Goal: Task Accomplishment & Management: Use online tool/utility

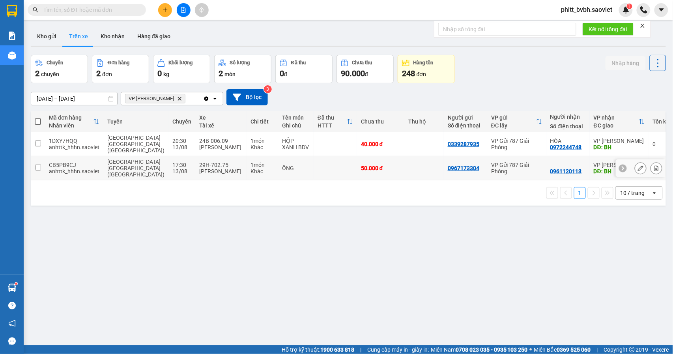
click at [199, 168] on div "[PERSON_NAME]" at bounding box center [220, 171] width 43 height 6
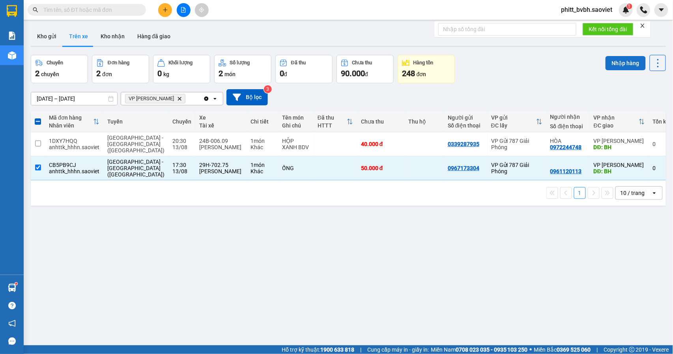
click at [613, 60] on button "Nhập hàng" at bounding box center [626, 63] width 40 height 14
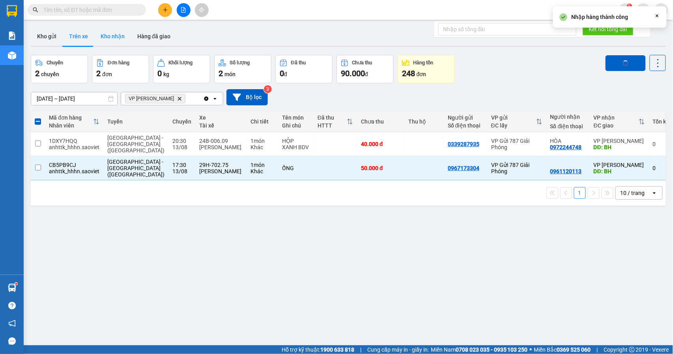
checkbox input "false"
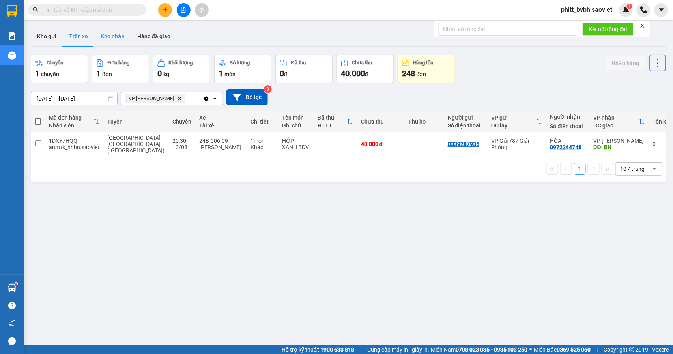
click at [109, 38] on button "Kho nhận" at bounding box center [112, 36] width 37 height 19
type input "[DATE] – [DATE]"
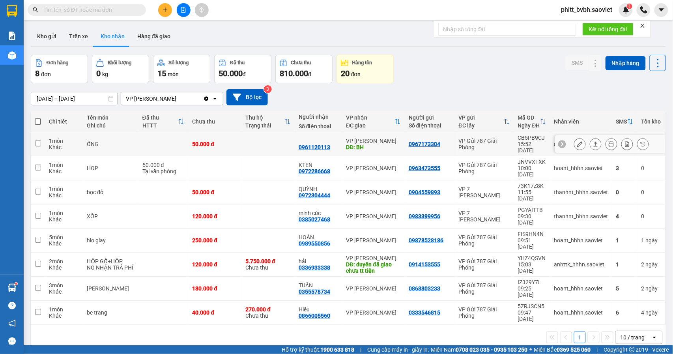
click at [256, 137] on td at bounding box center [268, 144] width 53 height 24
checkbox input "true"
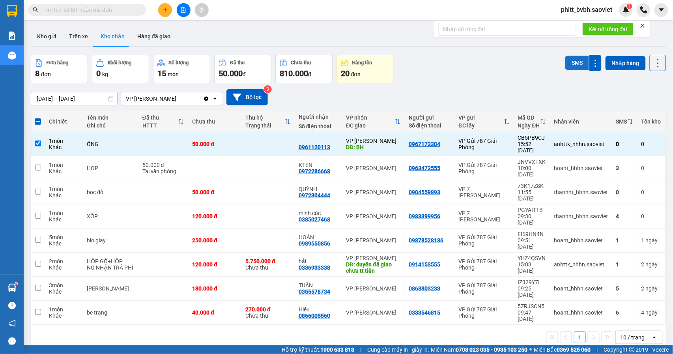
click at [575, 62] on button "SMS" at bounding box center [578, 63] width 24 height 14
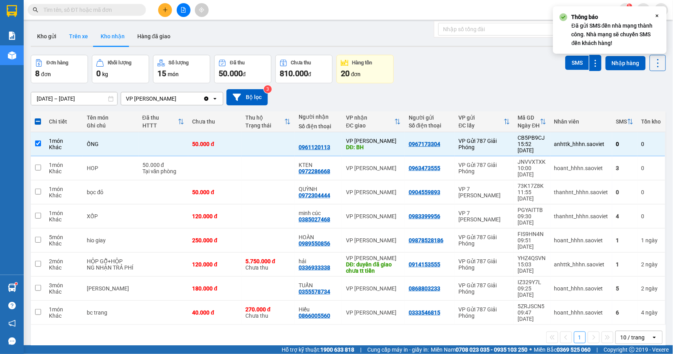
click at [74, 33] on button "Trên xe" at bounding box center [79, 36] width 32 height 19
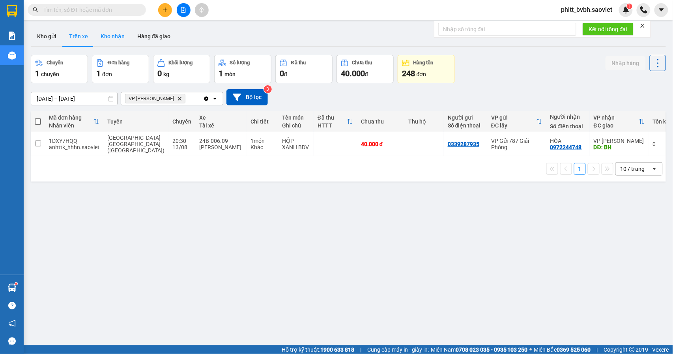
click at [112, 37] on button "Kho nhận" at bounding box center [112, 36] width 37 height 19
type input "[DATE] – [DATE]"
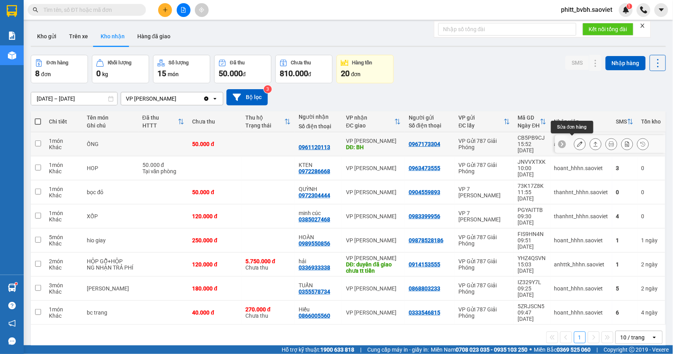
click at [577, 141] on icon at bounding box center [580, 144] width 6 height 6
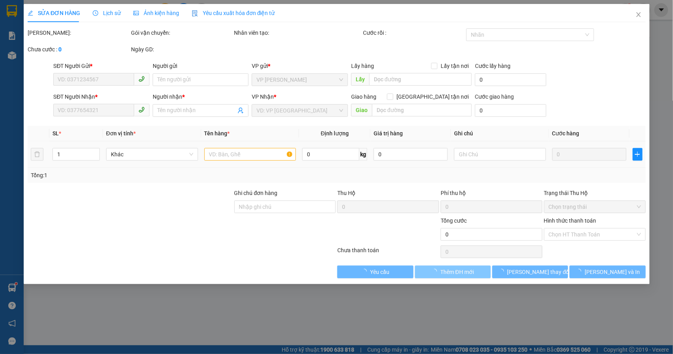
type input "0967173304"
type input "0961120113"
type input "BH"
type input "50.000"
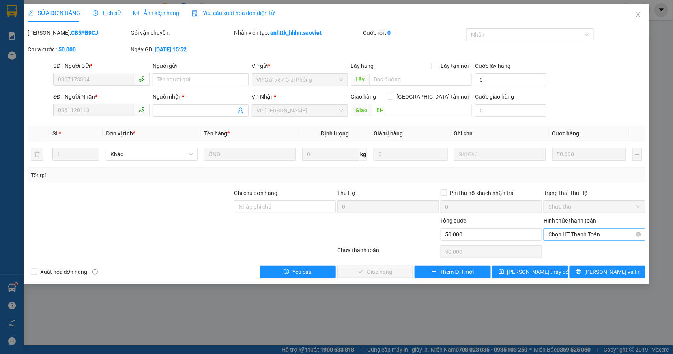
click at [585, 236] on span "Chọn HT Thanh Toán" at bounding box center [595, 235] width 92 height 12
click at [581, 251] on div "Tại văn phòng" at bounding box center [595, 251] width 92 height 9
type input "0"
click at [377, 272] on span "[PERSON_NAME] và Giao hàng" at bounding box center [390, 272] width 76 height 9
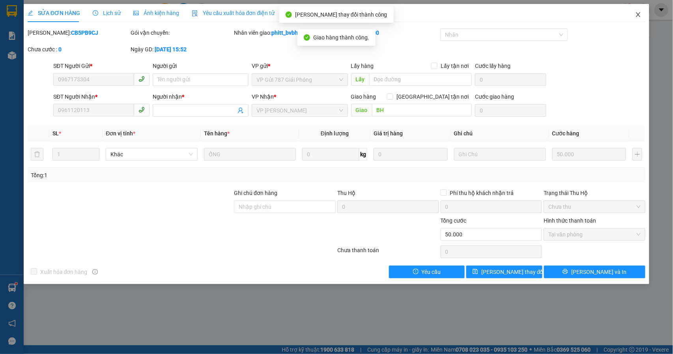
click at [641, 13] on icon "close" at bounding box center [638, 14] width 6 height 6
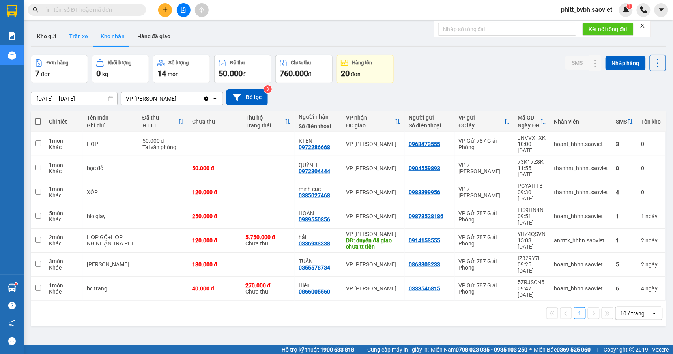
click at [79, 41] on button "Trên xe" at bounding box center [79, 36] width 32 height 19
type input "[DATE] – [DATE]"
